Goal: Information Seeking & Learning: Learn about a topic

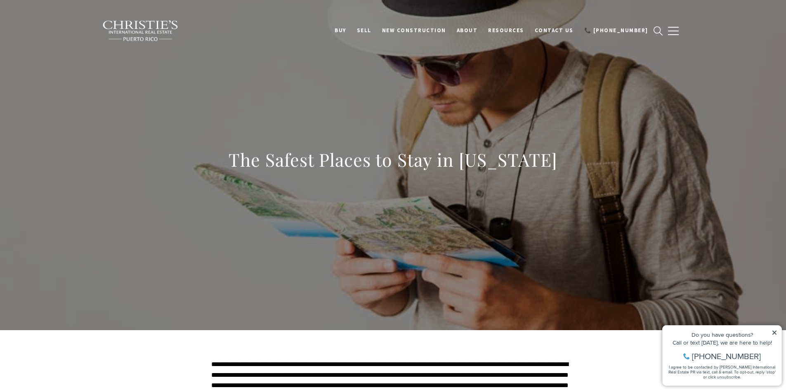
click at [772, 332] on icon at bounding box center [774, 333] width 6 height 6
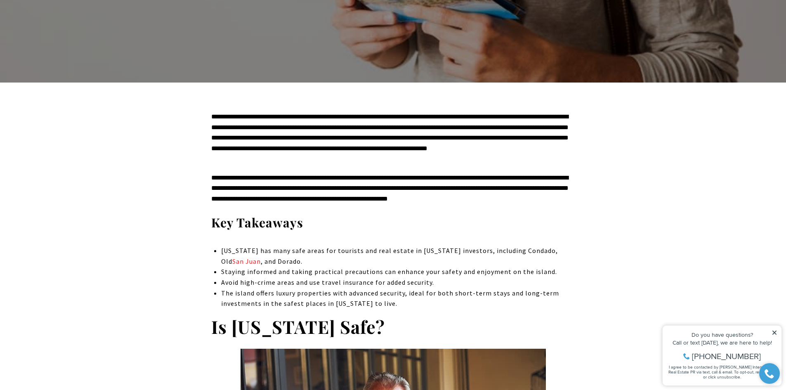
scroll to position [412, 0]
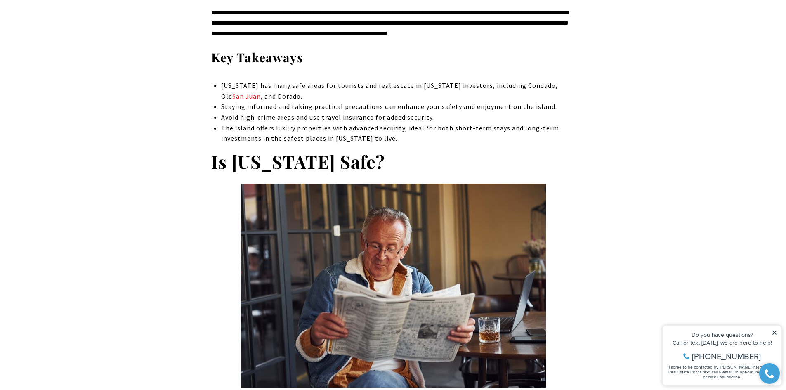
click at [773, 332] on icon at bounding box center [774, 333] width 6 height 6
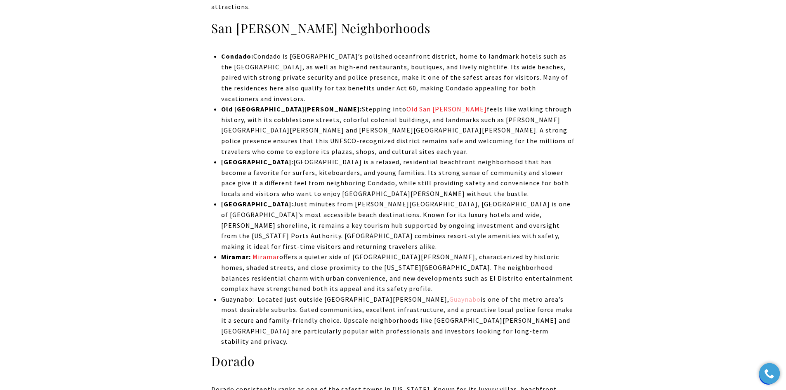
scroll to position [1856, 0]
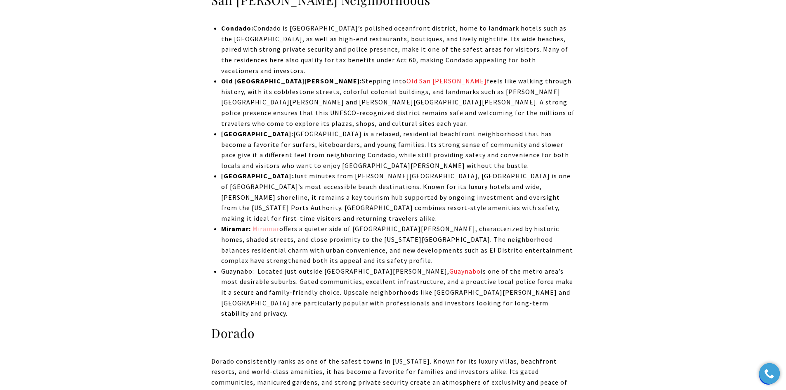
click at [266, 224] on link "Miramar" at bounding box center [265, 228] width 28 height 8
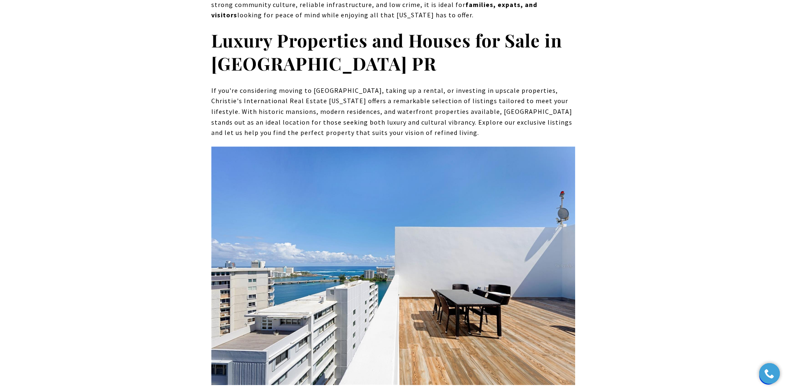
scroll to position [5856, 0]
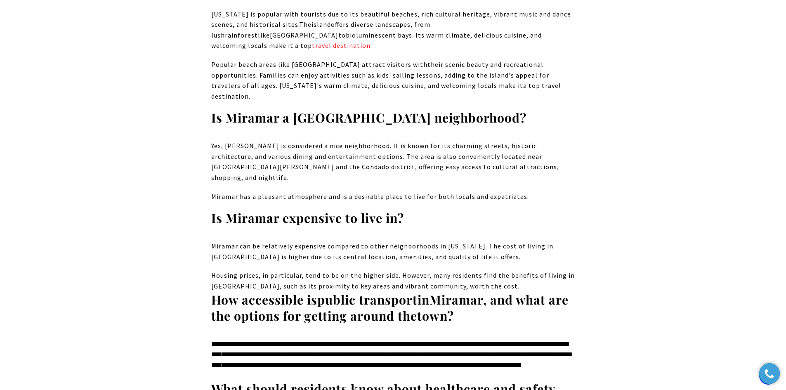
scroll to position [7877, 0]
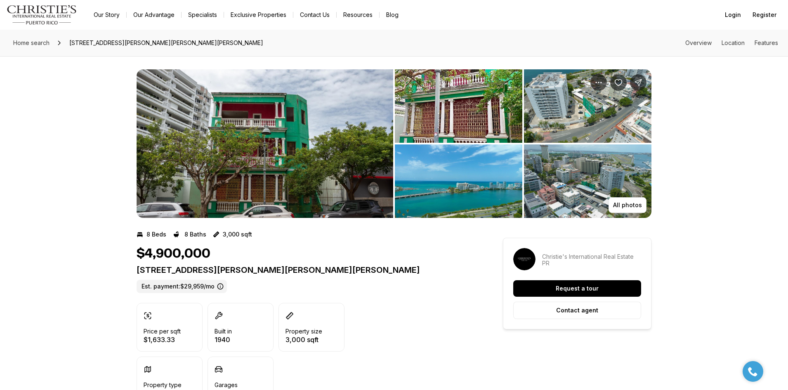
click at [356, 146] on img "View image gallery" at bounding box center [265, 143] width 257 height 148
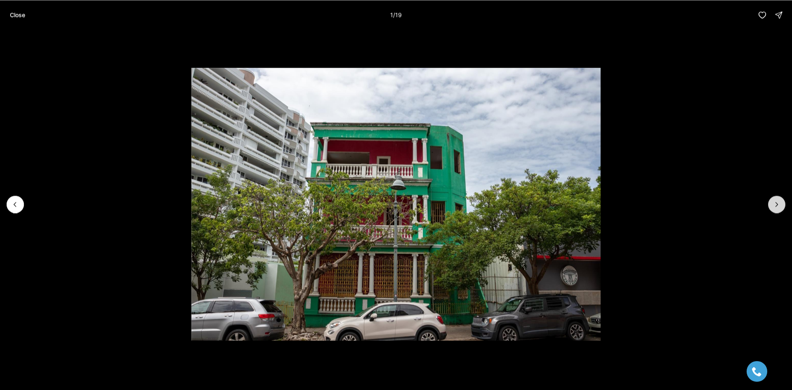
click at [777, 203] on icon "Next slide" at bounding box center [777, 204] width 2 height 4
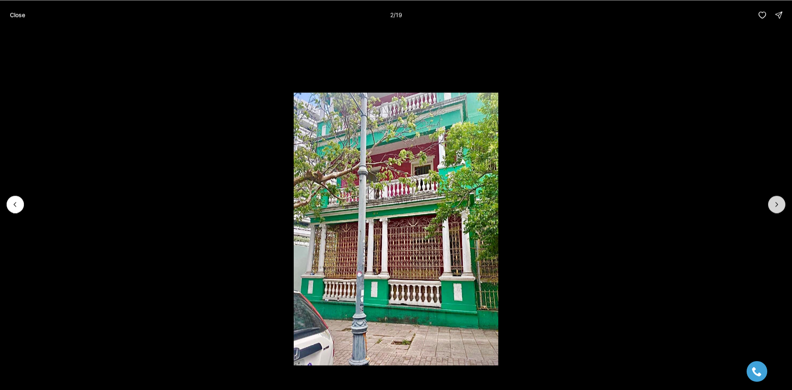
click at [777, 203] on icon "Next slide" at bounding box center [777, 204] width 2 height 4
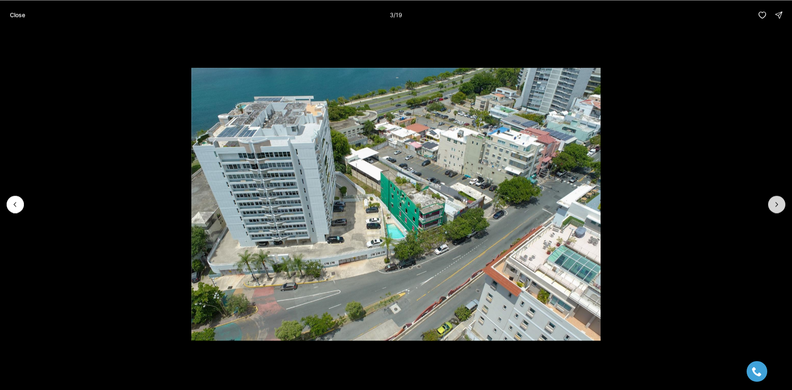
click at [777, 203] on icon "Next slide" at bounding box center [777, 204] width 2 height 4
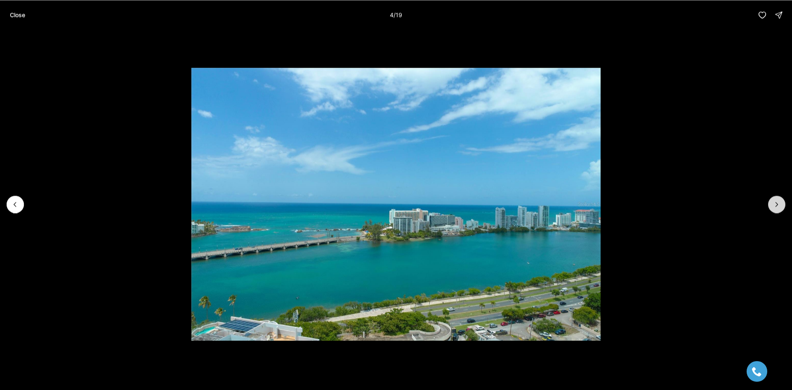
click at [777, 203] on icon "Next slide" at bounding box center [777, 204] width 2 height 4
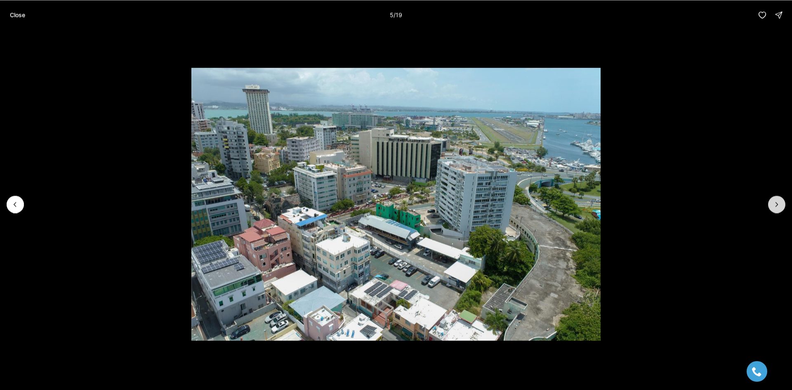
click at [777, 203] on icon "Next slide" at bounding box center [777, 204] width 2 height 4
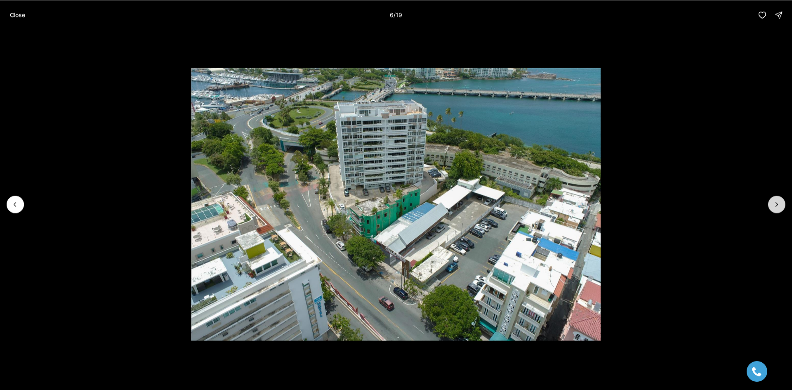
click at [777, 203] on icon "Next slide" at bounding box center [777, 204] width 2 height 4
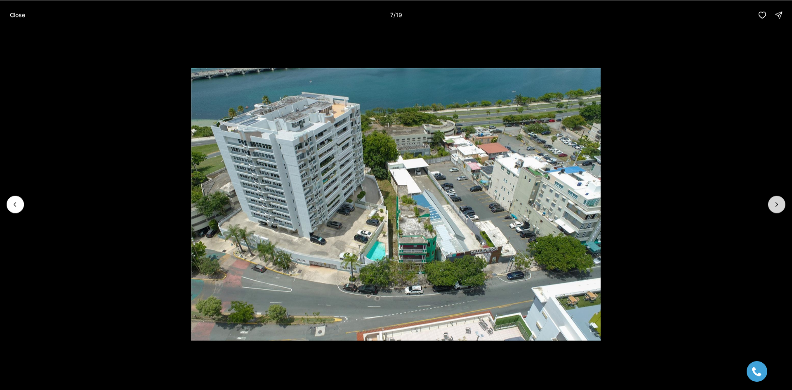
click at [777, 203] on icon "Next slide" at bounding box center [777, 204] width 2 height 4
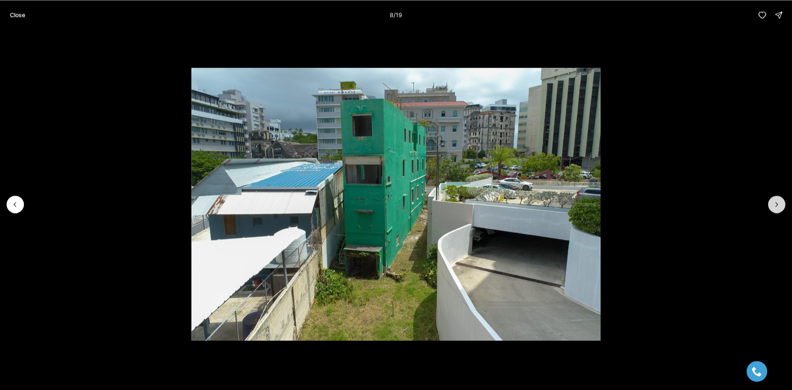
click at [777, 203] on icon "Next slide" at bounding box center [777, 204] width 2 height 4
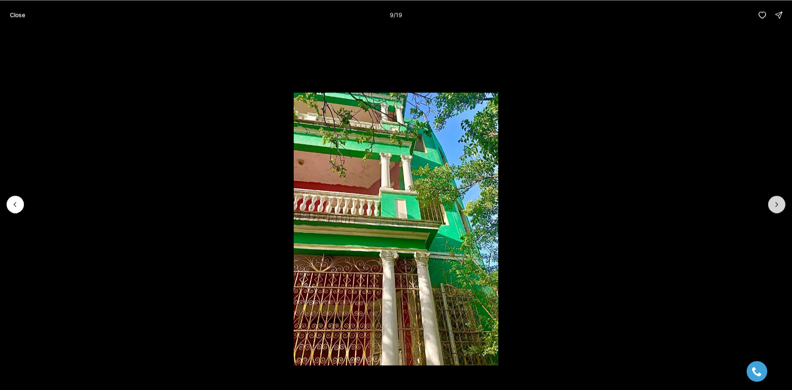
click at [777, 203] on icon "Next slide" at bounding box center [777, 204] width 2 height 4
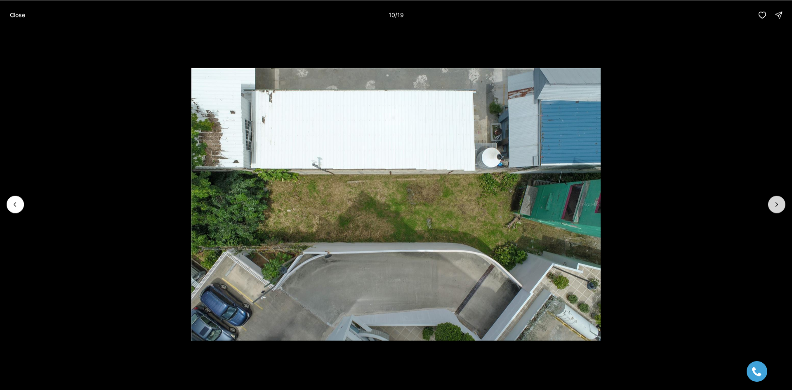
click at [777, 203] on icon "Next slide" at bounding box center [777, 204] width 2 height 4
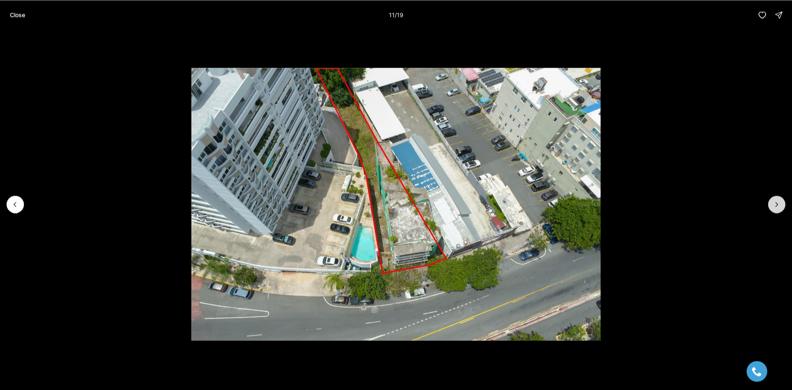
click at [777, 203] on icon "Next slide" at bounding box center [777, 204] width 2 height 4
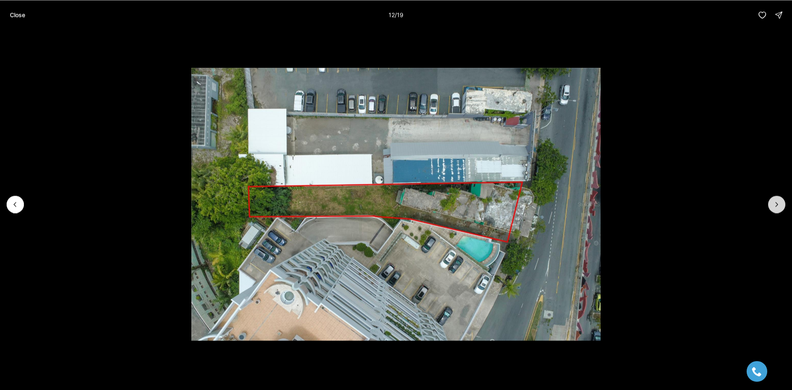
click at [777, 203] on icon "Next slide" at bounding box center [777, 204] width 2 height 4
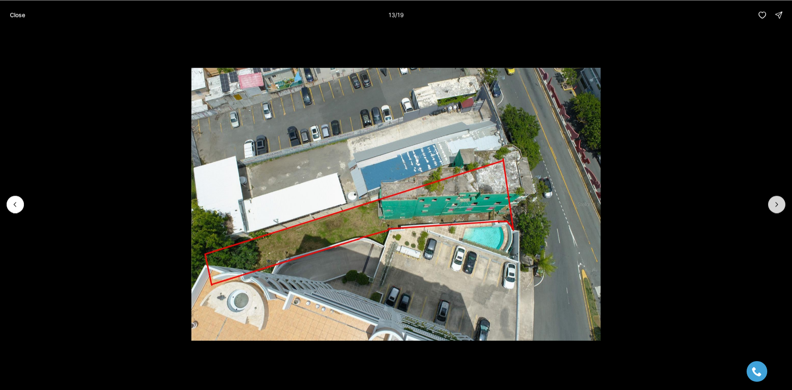
click at [777, 203] on icon "Next slide" at bounding box center [777, 204] width 2 height 4
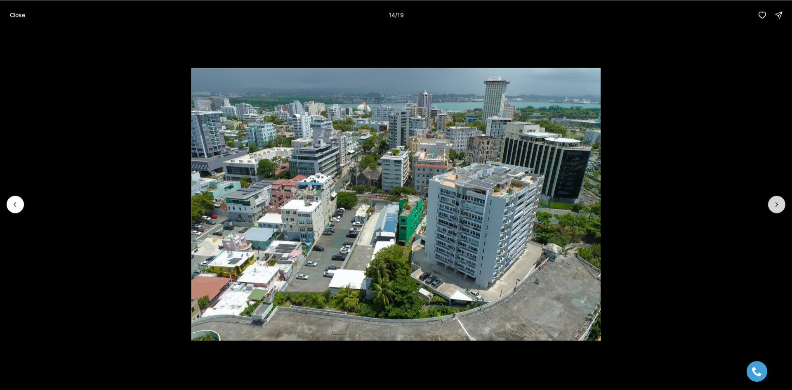
click at [777, 203] on icon "Next slide" at bounding box center [777, 204] width 2 height 4
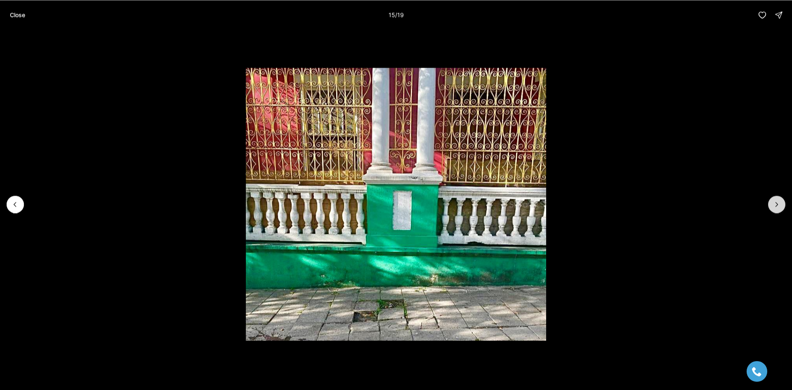
click at [777, 203] on icon "Next slide" at bounding box center [777, 204] width 2 height 4
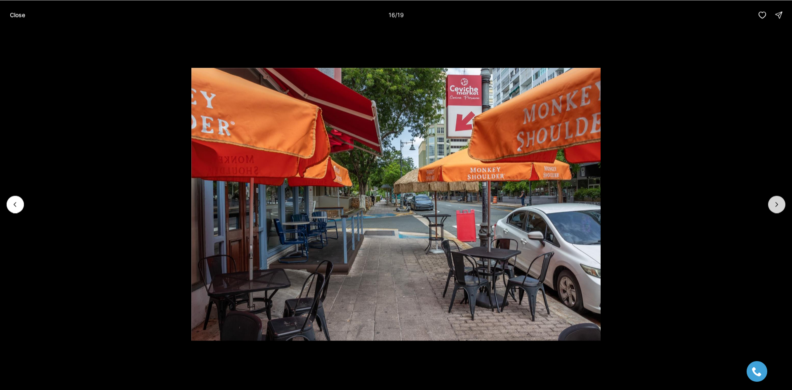
click at [777, 203] on icon "Next slide" at bounding box center [777, 204] width 2 height 4
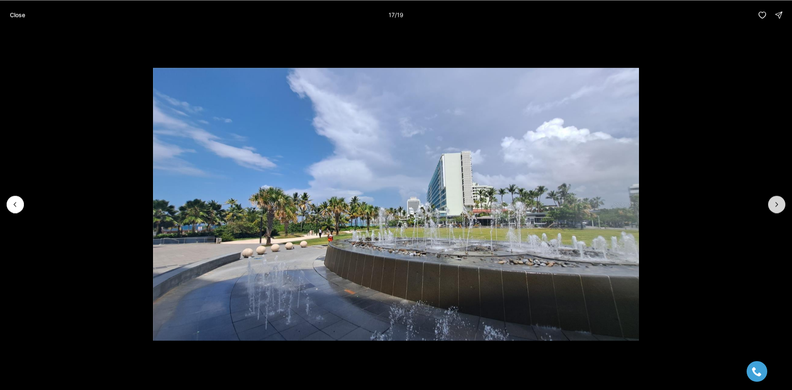
click at [777, 203] on icon "Next slide" at bounding box center [777, 204] width 2 height 4
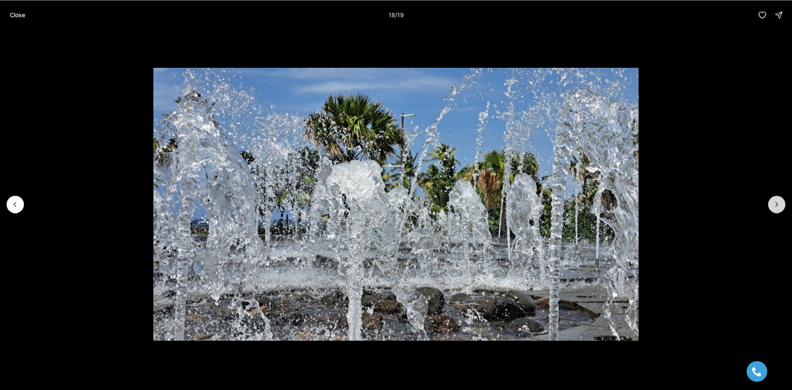
click at [777, 203] on icon "Next slide" at bounding box center [777, 204] width 2 height 4
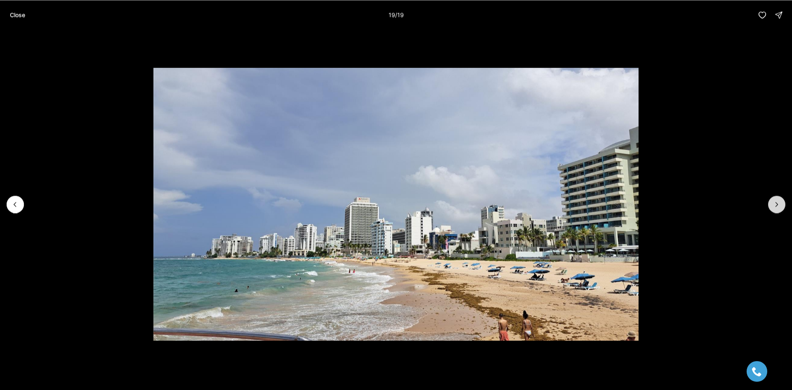
click at [777, 203] on div at bounding box center [776, 203] width 17 height 17
click at [22, 10] on button "Close" at bounding box center [17, 15] width 25 height 16
